Goal: Transaction & Acquisition: Purchase product/service

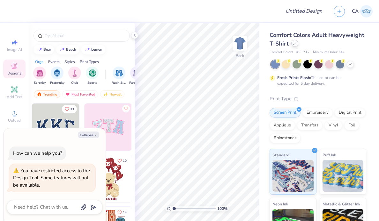
click at [296, 42] on icon at bounding box center [294, 43] width 3 height 3
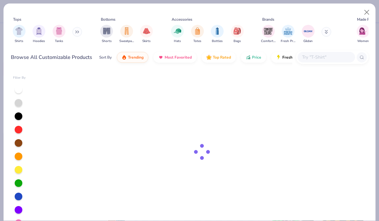
type textarea "x"
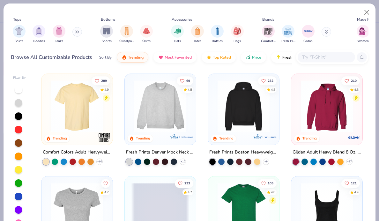
click at [330, 54] on input "text" at bounding box center [325, 57] width 49 height 7
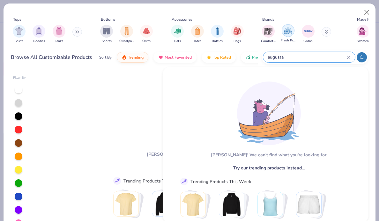
type input "augusta"
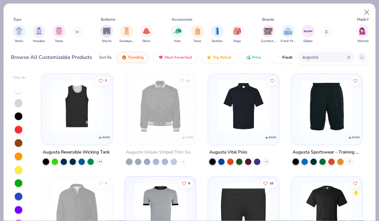
click at [77, 115] on img at bounding box center [77, 106] width 58 height 52
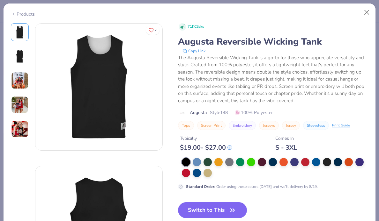
click at [20, 14] on div "Products" at bounding box center [23, 14] width 24 height 7
type textarea "x"
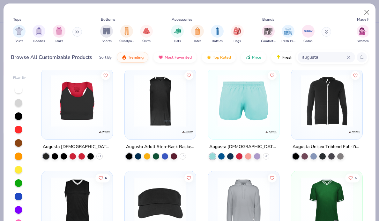
scroll to position [415, 0]
